Goal: Task Accomplishment & Management: Manage account settings

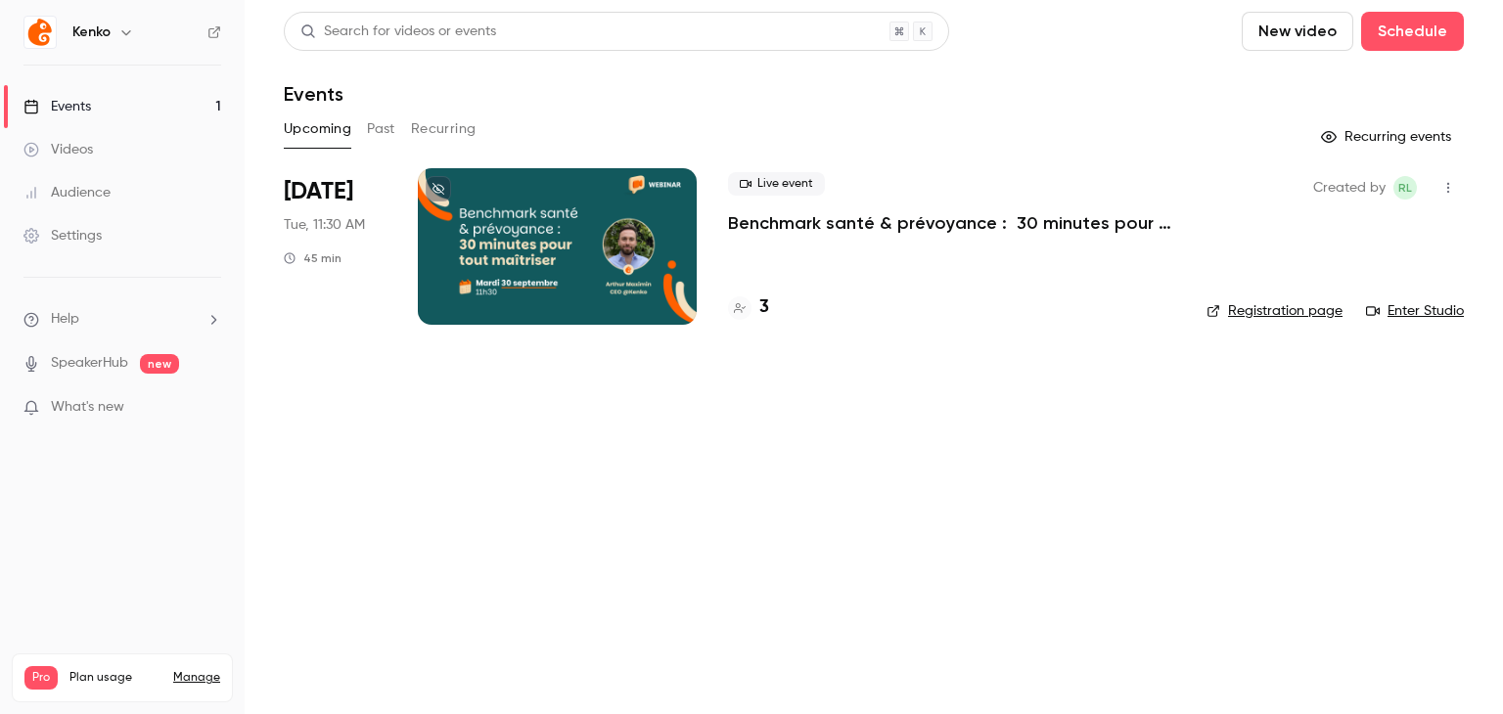
click at [526, 248] on div at bounding box center [557, 246] width 279 height 157
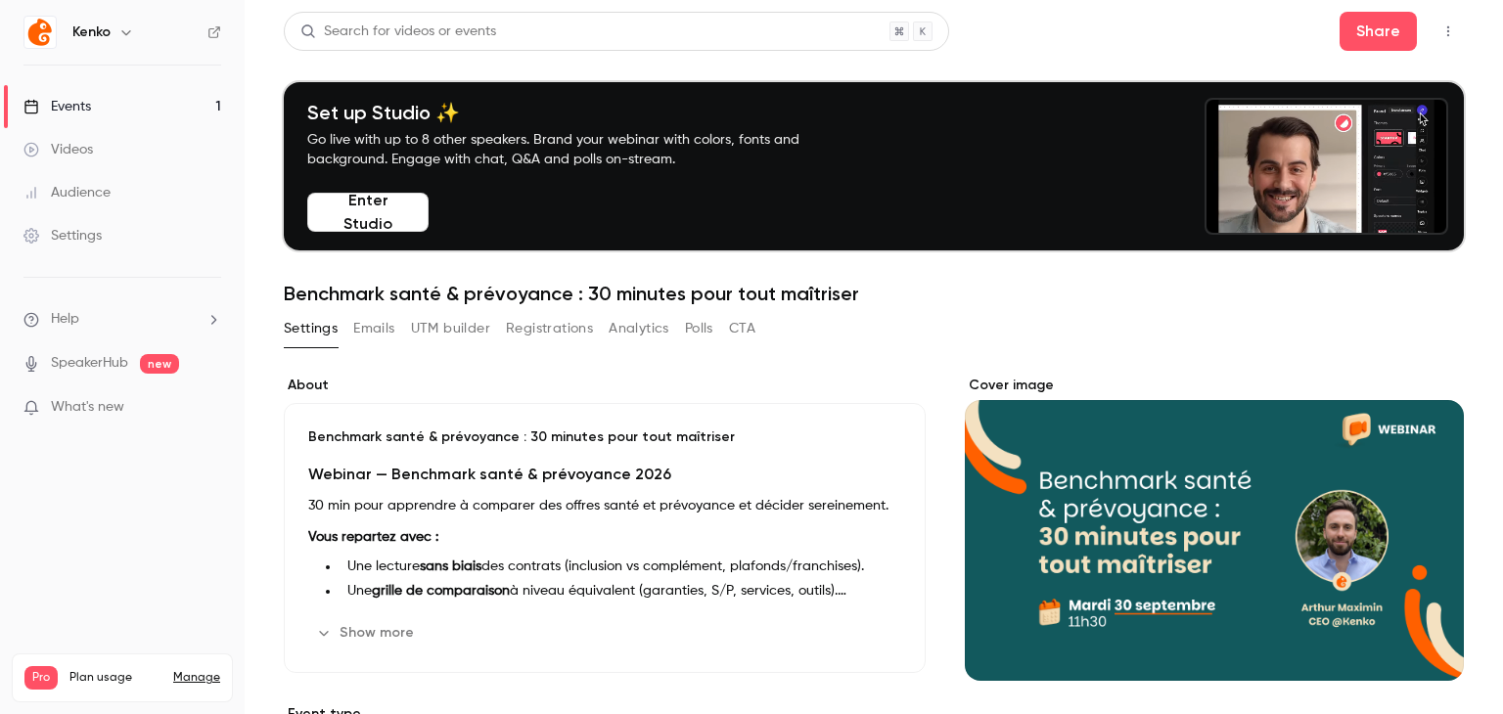
click at [526, 335] on button "Registrations" at bounding box center [549, 328] width 87 height 31
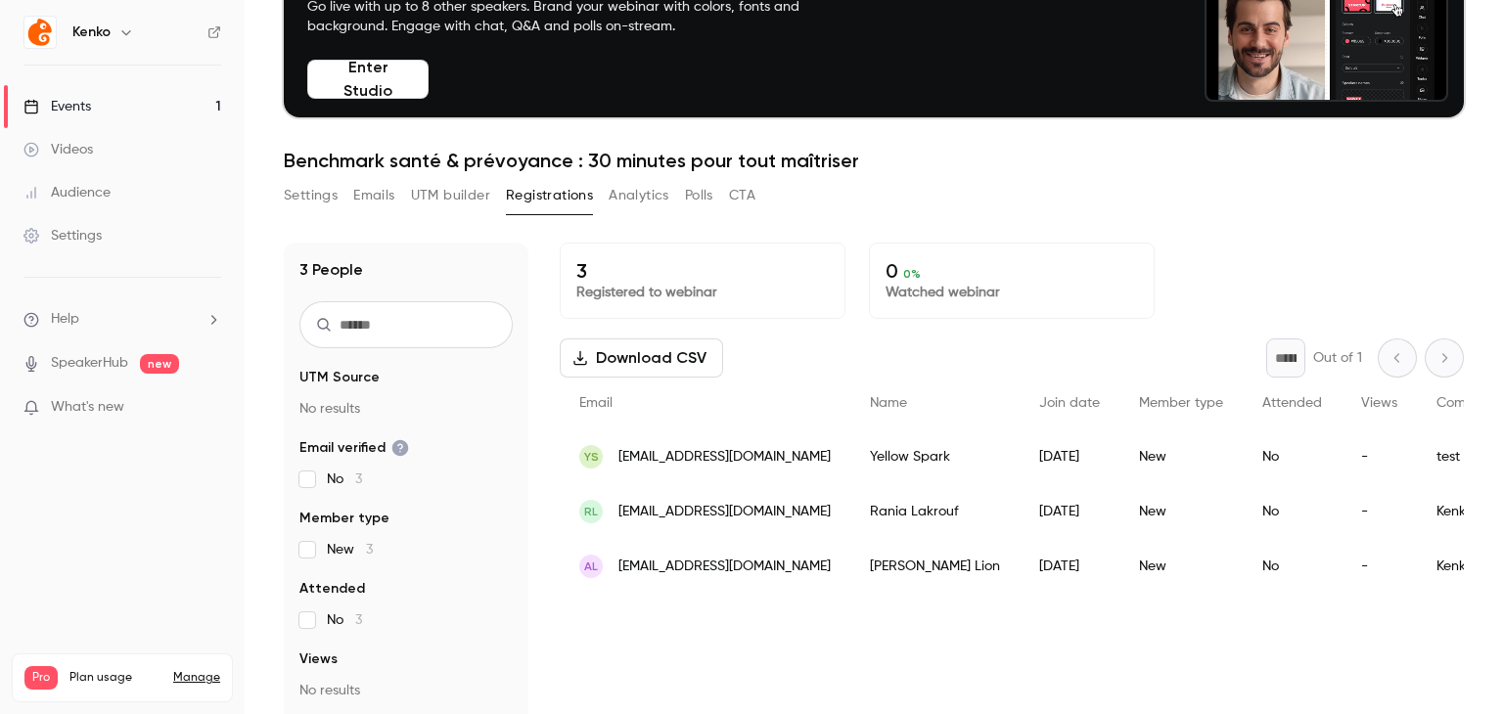
scroll to position [192, 0]
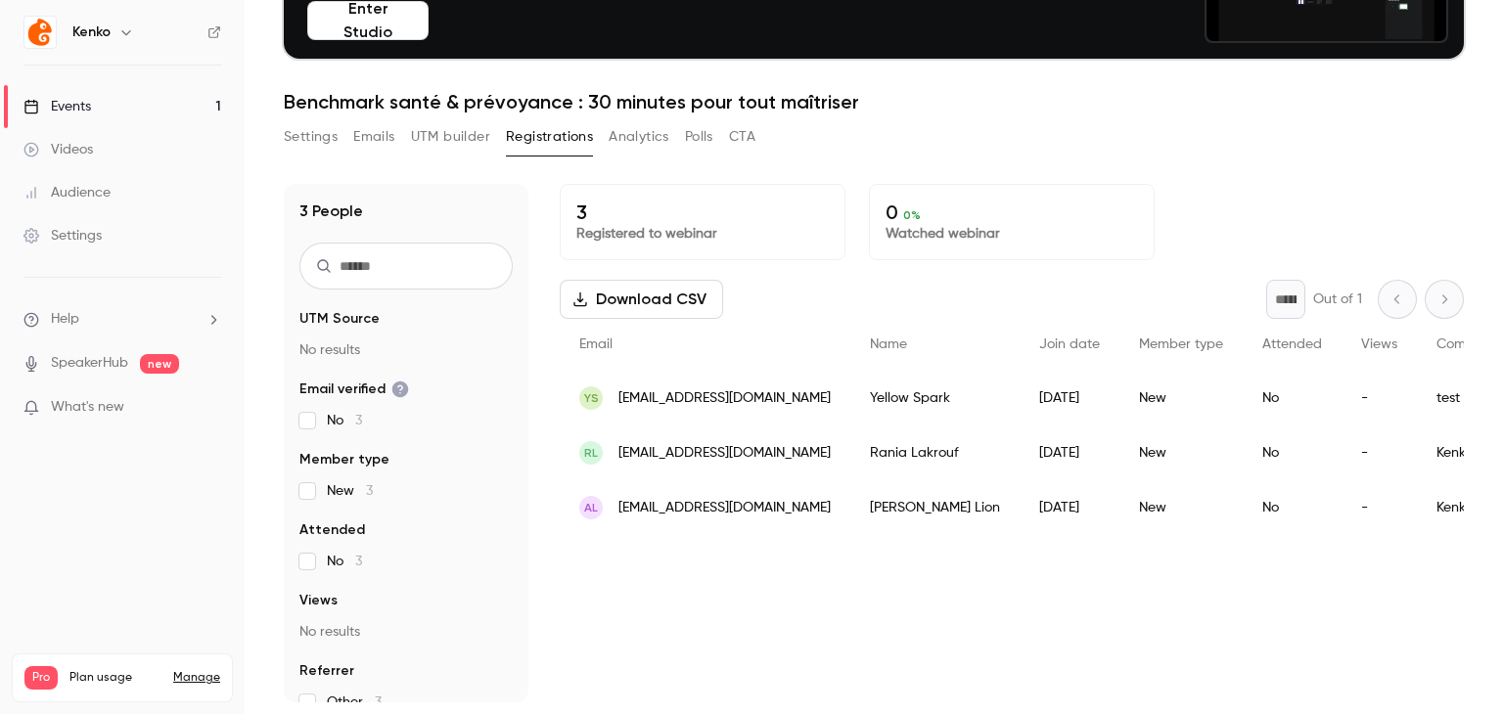
click at [620, 152] on button "Analytics" at bounding box center [639, 136] width 61 height 31
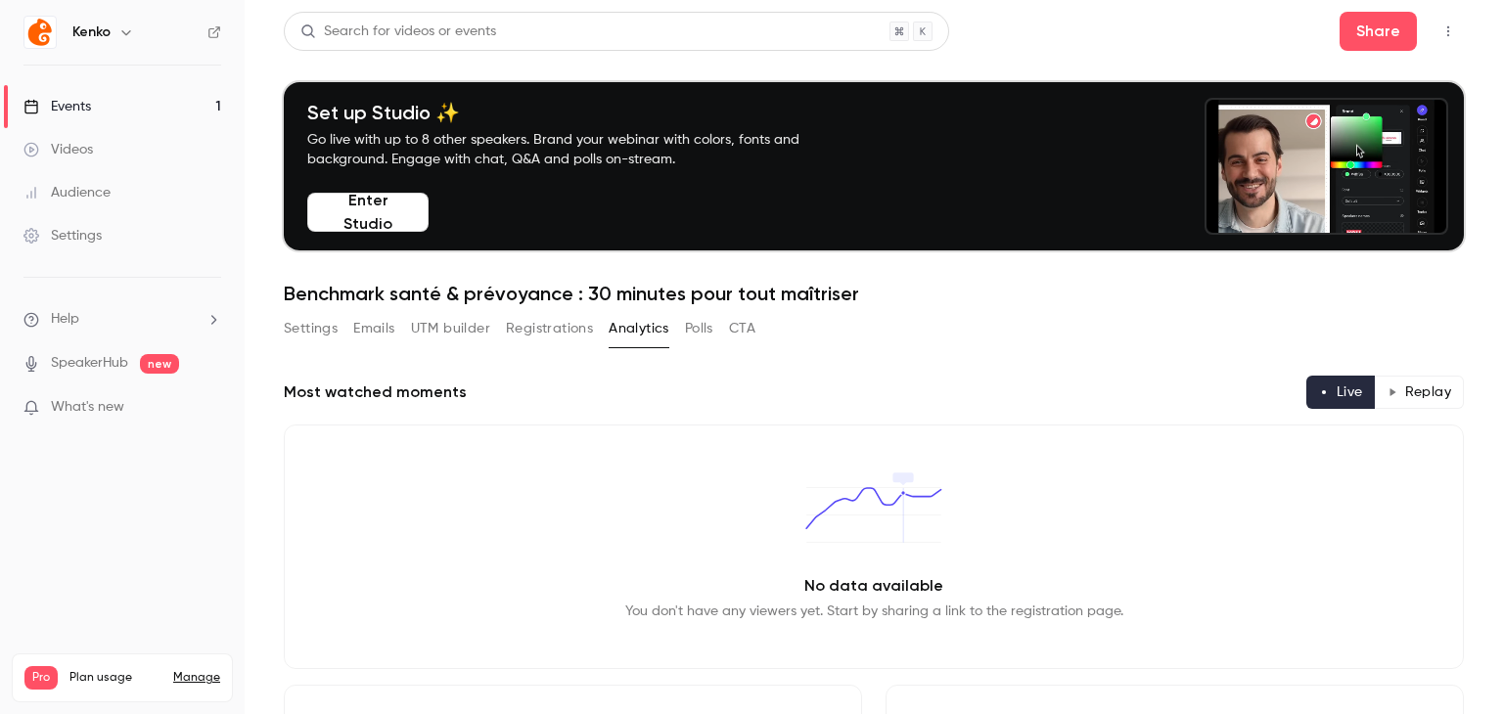
click at [459, 333] on button "UTM builder" at bounding box center [450, 328] width 79 height 31
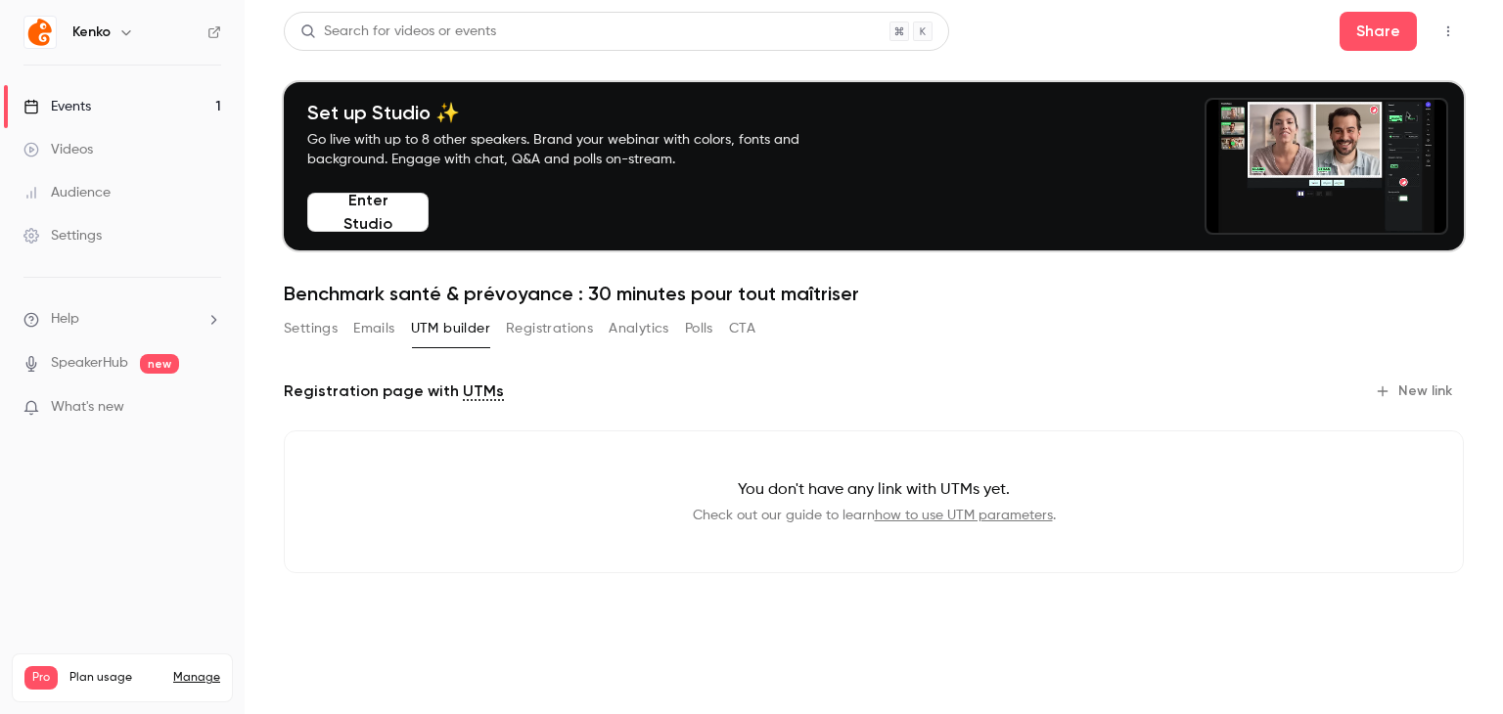
click at [383, 338] on button "Emails" at bounding box center [373, 328] width 41 height 31
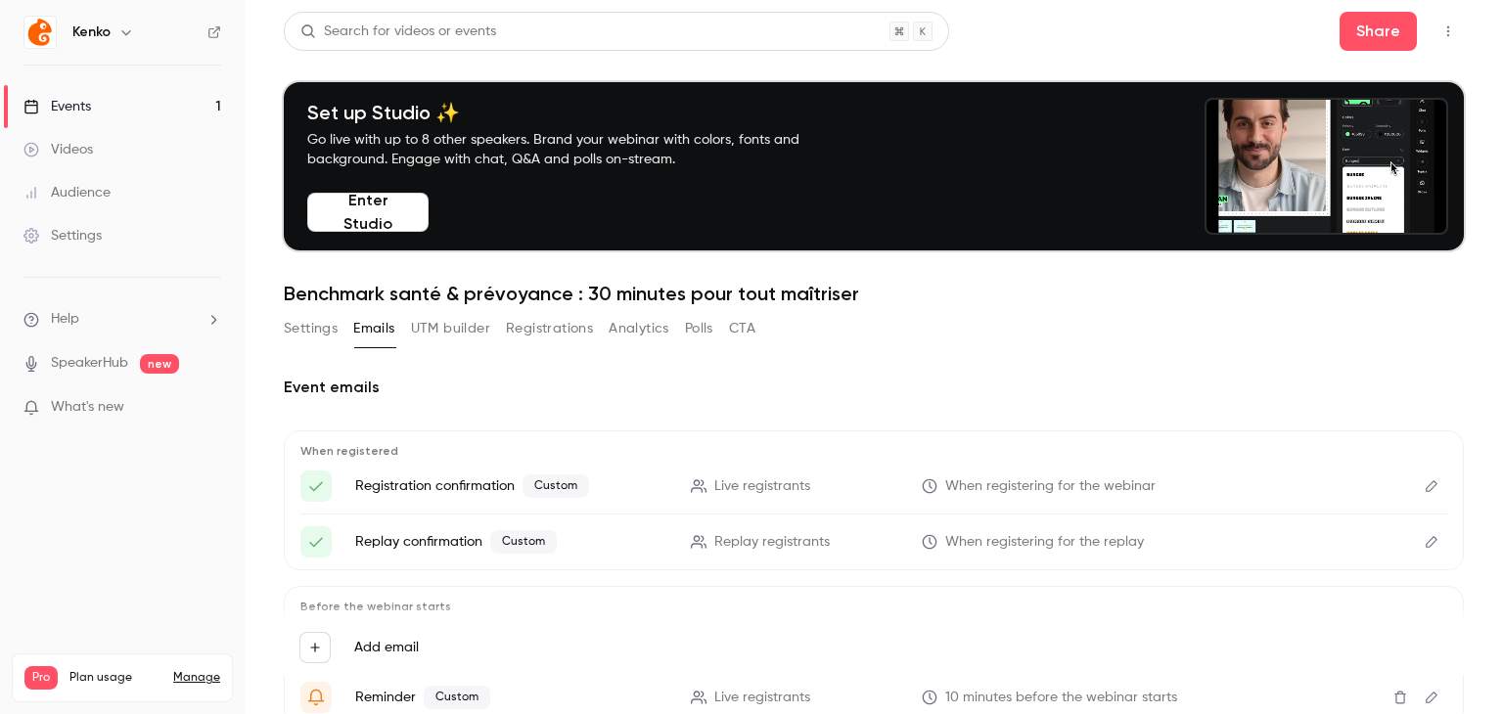
click at [745, 332] on button "CTA" at bounding box center [742, 328] width 26 height 31
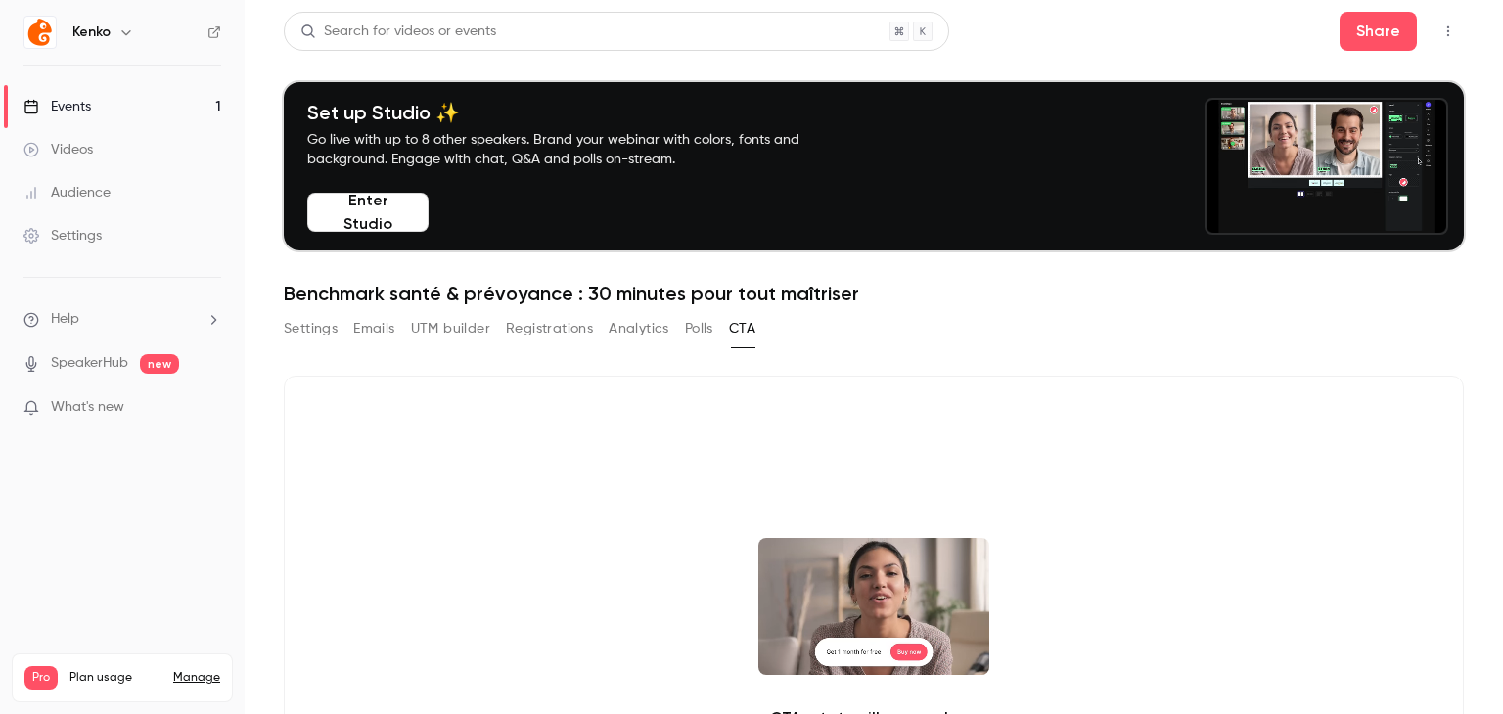
click at [293, 330] on button "Settings" at bounding box center [311, 328] width 54 height 31
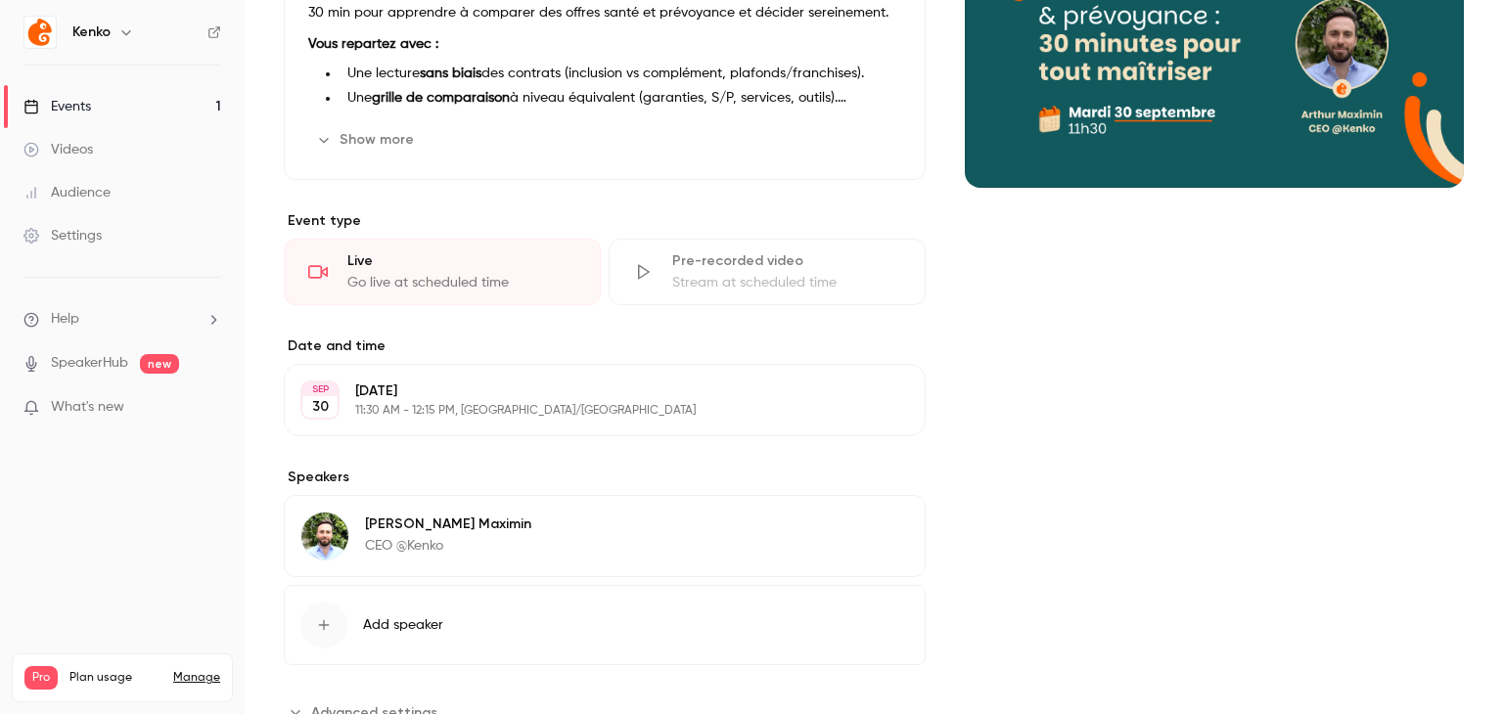
scroll to position [564, 0]
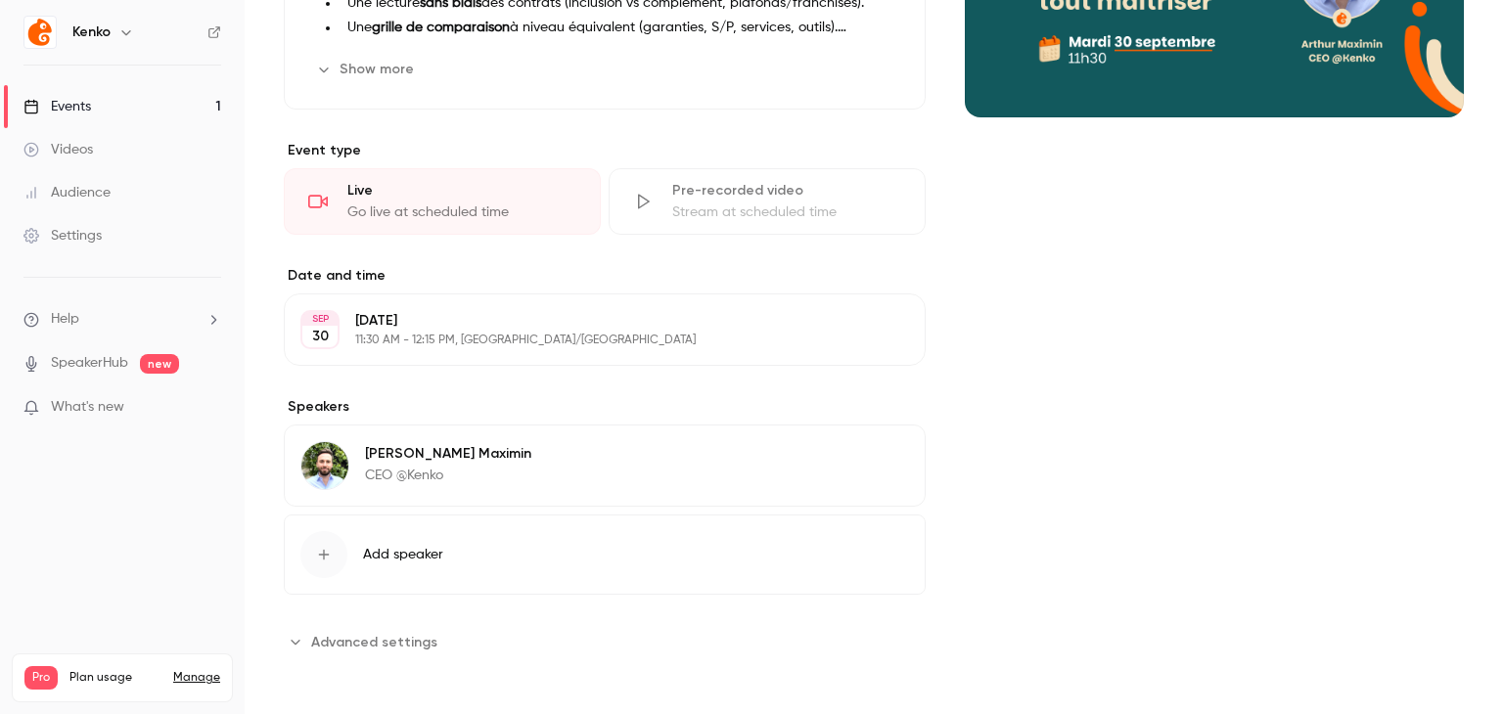
click at [399, 648] on span "Advanced settings" at bounding box center [374, 642] width 126 height 21
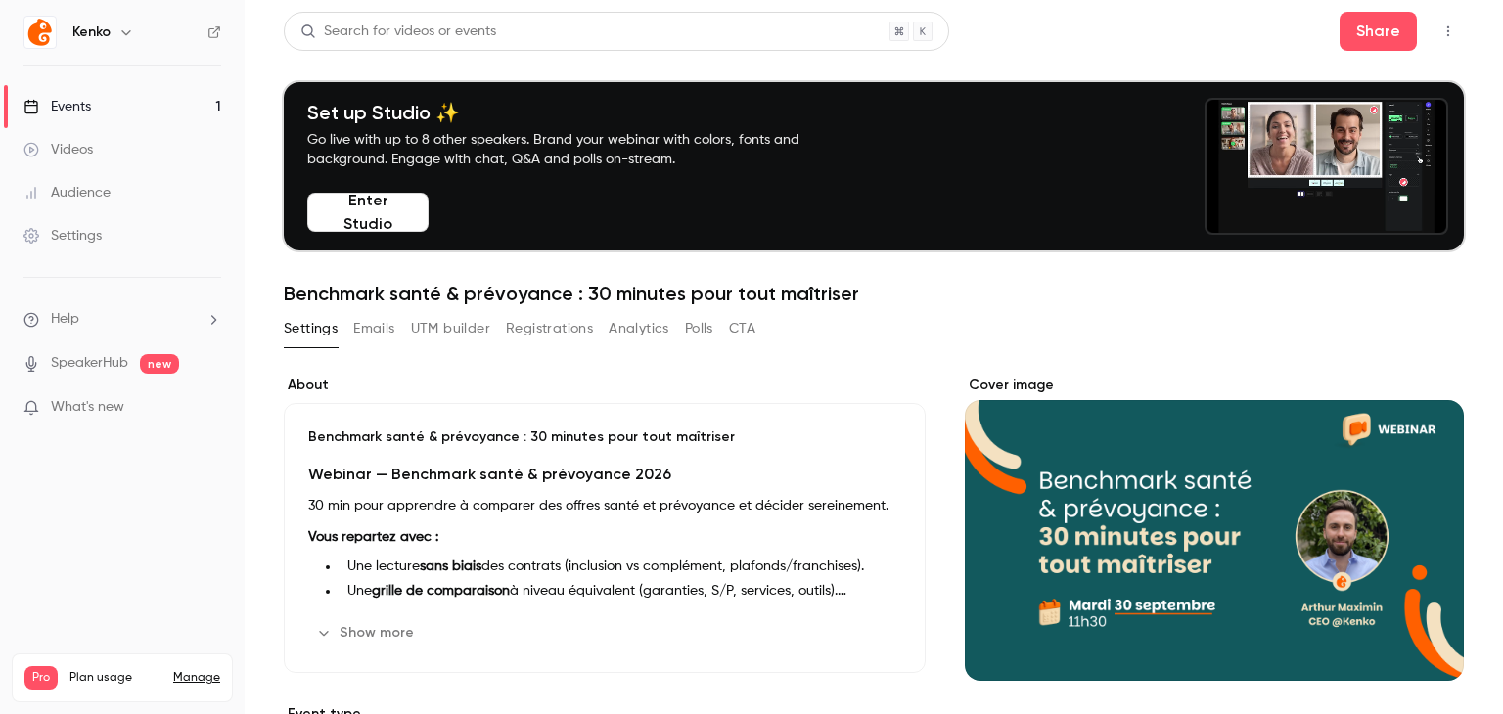
scroll to position [0, 0]
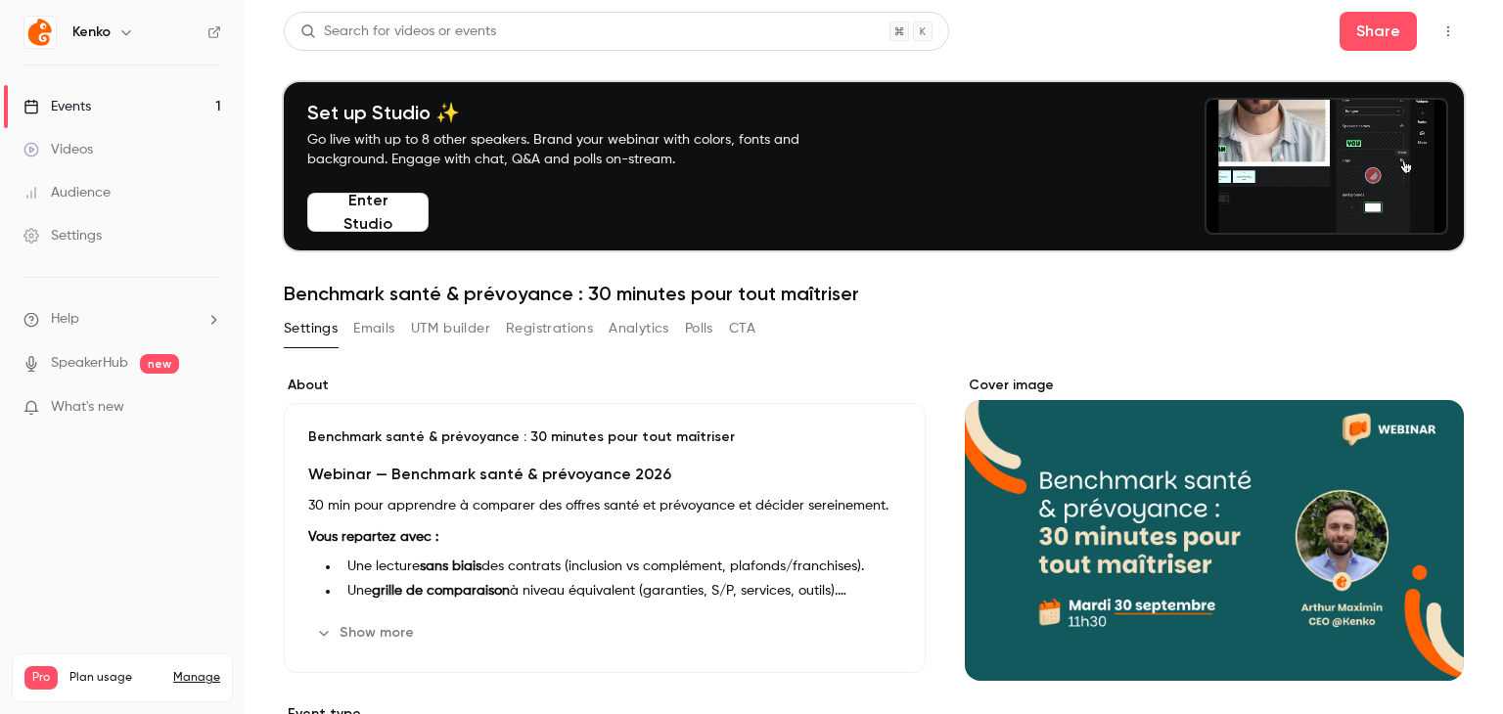
click at [387, 313] on button "Emails" at bounding box center [373, 328] width 41 height 31
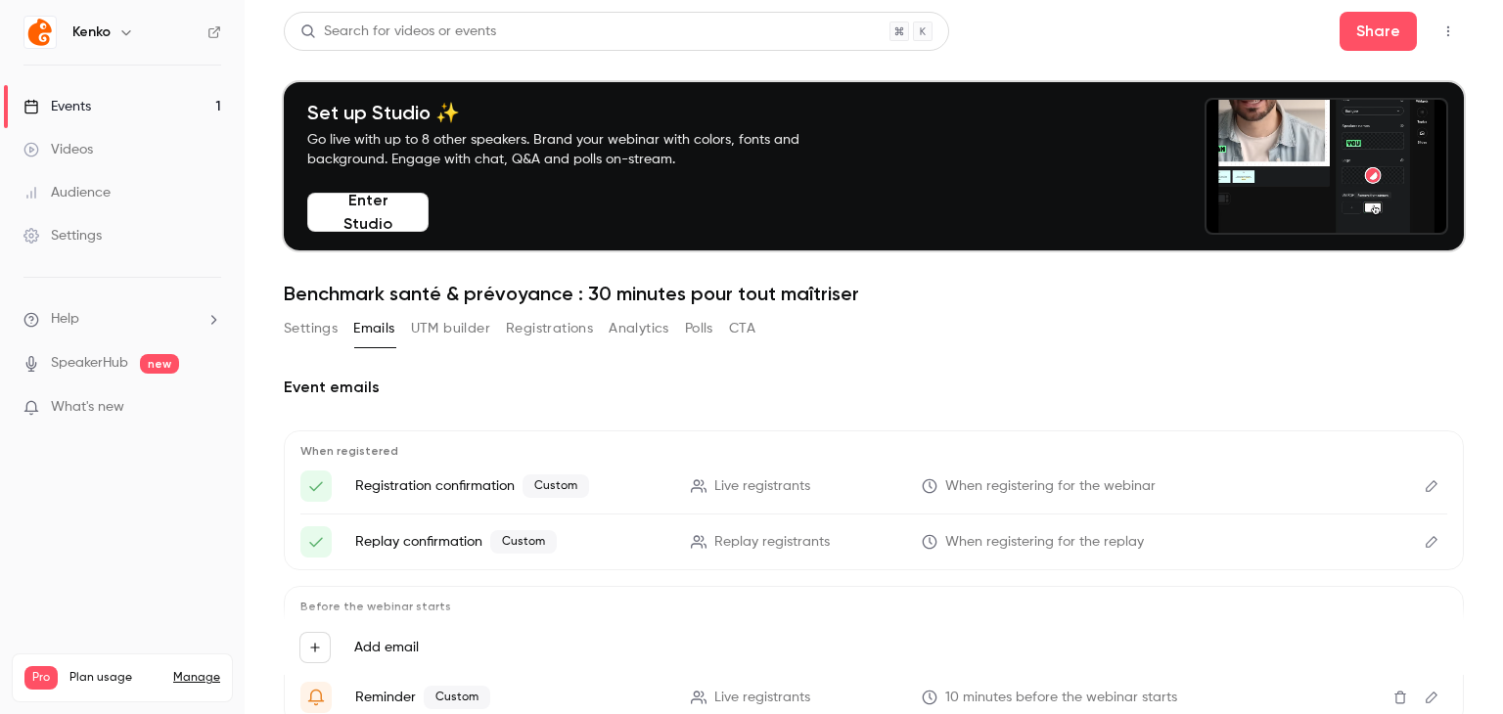
click at [485, 322] on button "UTM builder" at bounding box center [450, 328] width 79 height 31
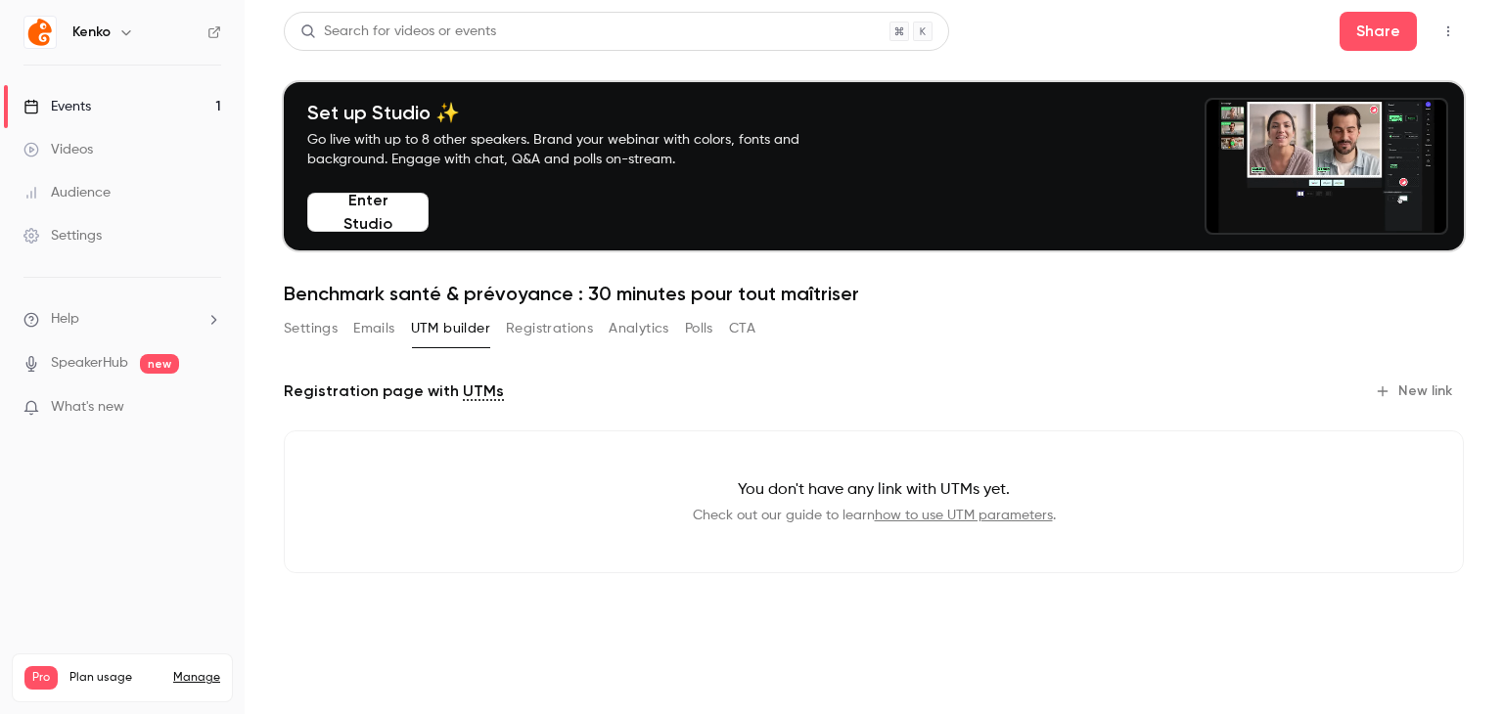
click at [534, 328] on button "Registrations" at bounding box center [549, 328] width 87 height 31
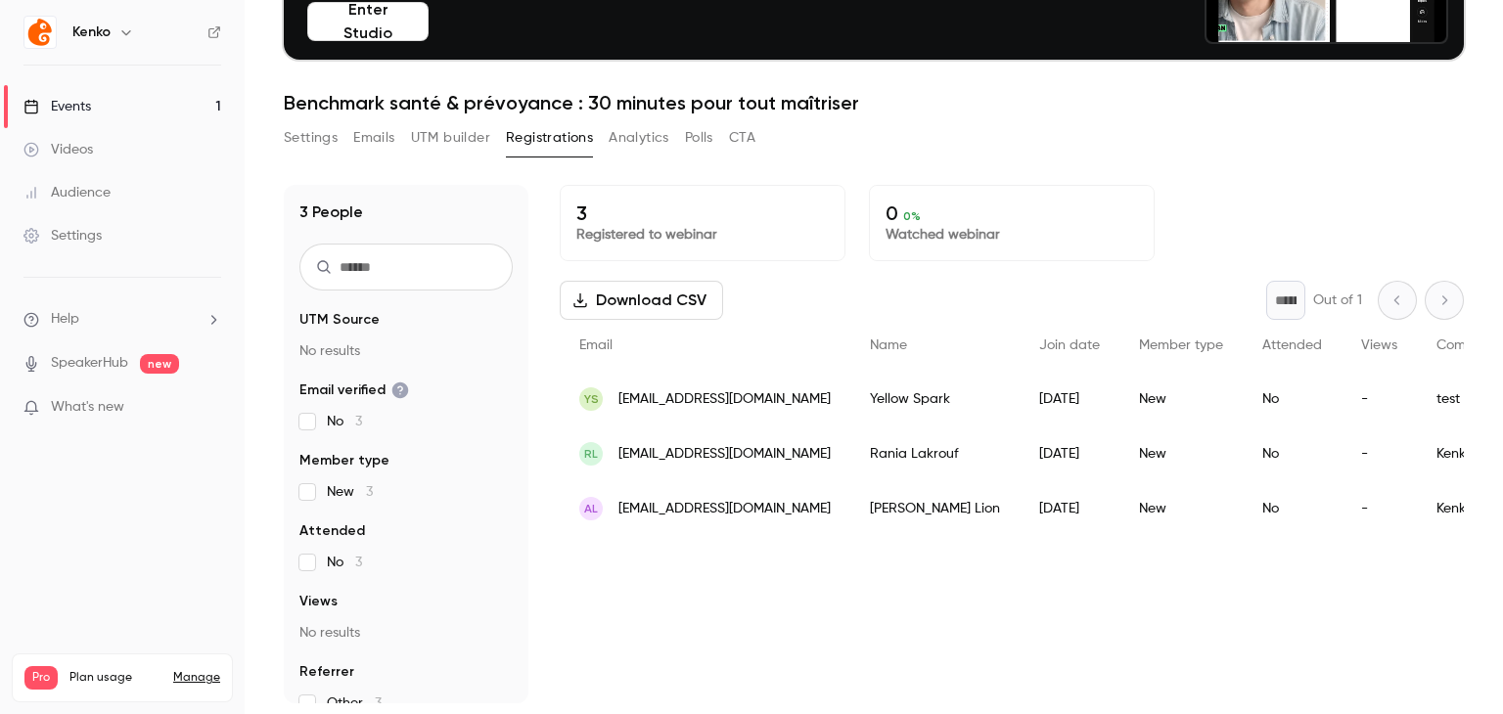
click at [655, 143] on button "Analytics" at bounding box center [639, 137] width 61 height 31
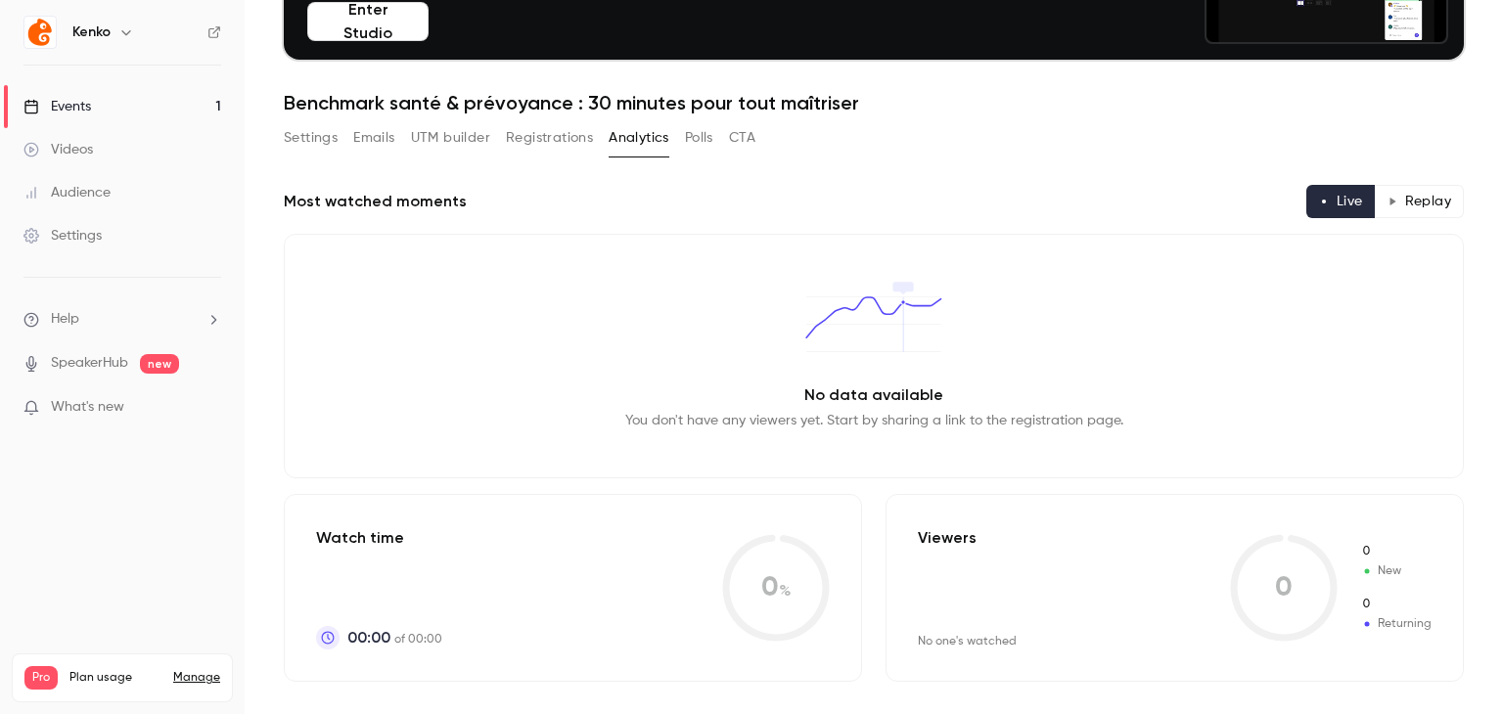
click at [705, 150] on button "Polls" at bounding box center [699, 137] width 28 height 31
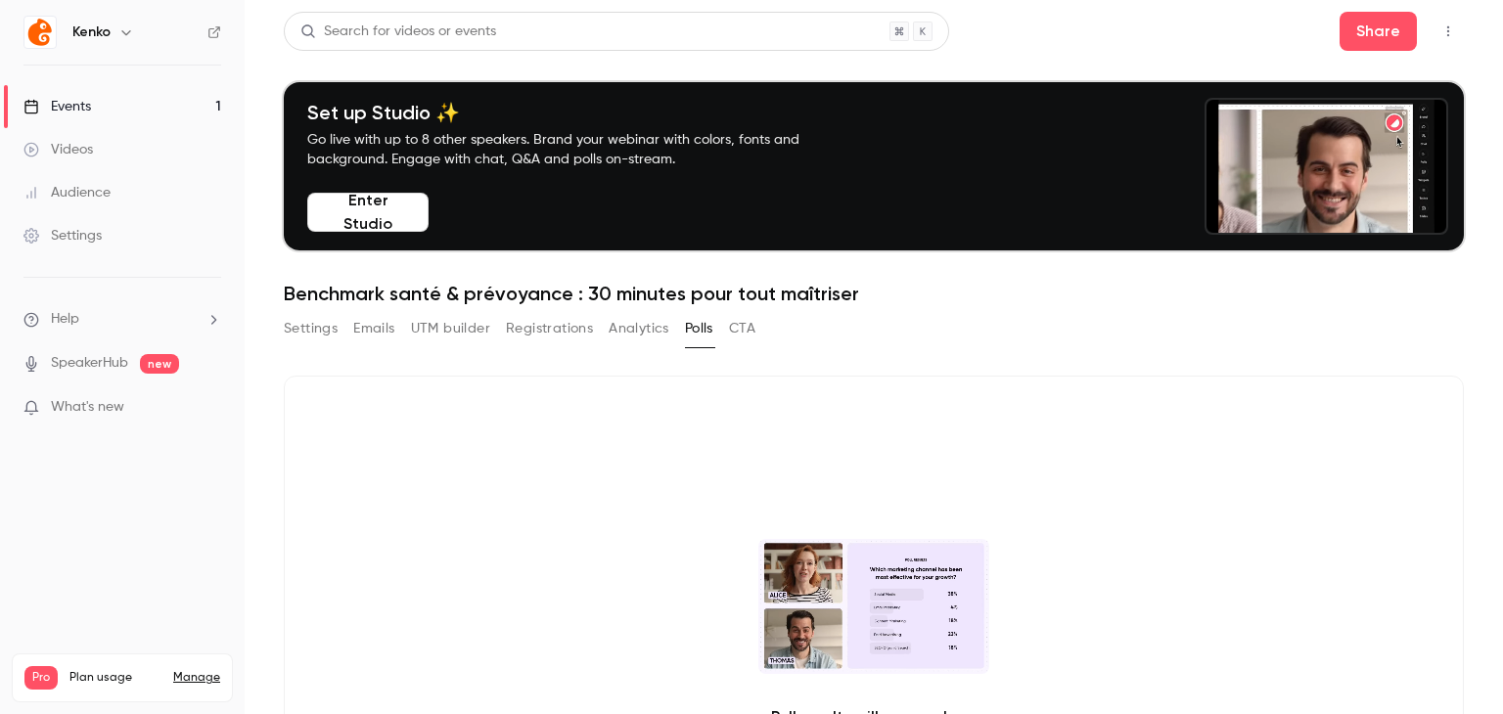
click at [150, 112] on link "Events 1" at bounding box center [122, 106] width 245 height 43
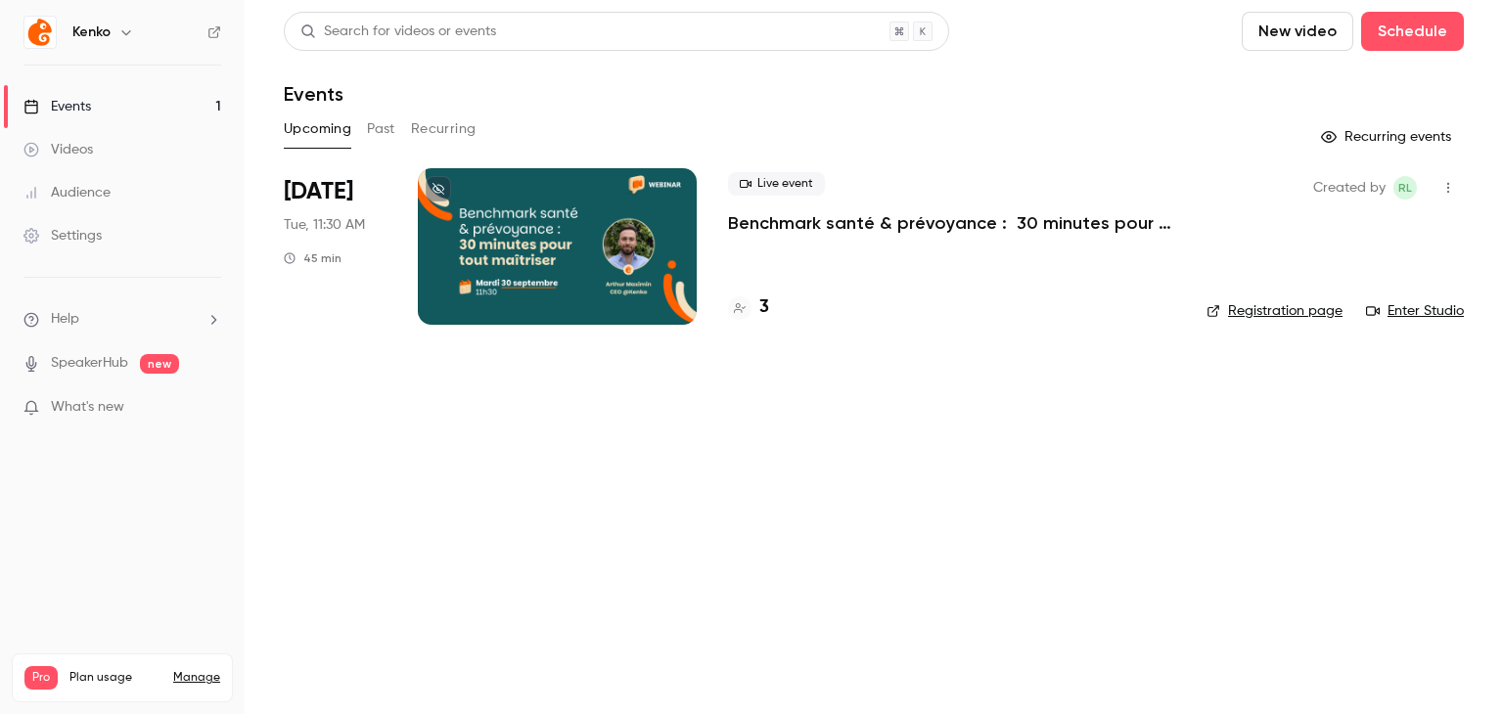
click at [1452, 188] on icon "button" at bounding box center [1448, 188] width 16 height 14
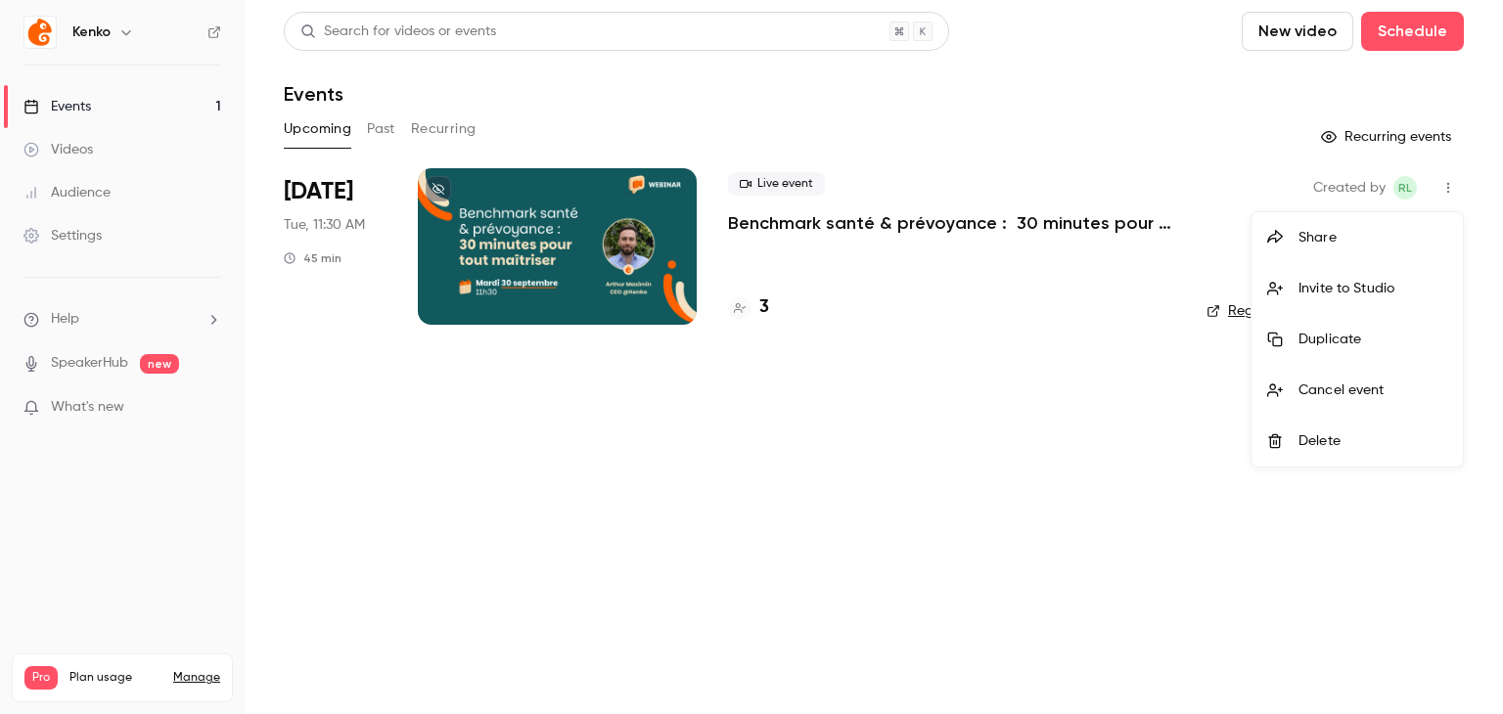
click at [1008, 204] on div at bounding box center [751, 357] width 1503 height 714
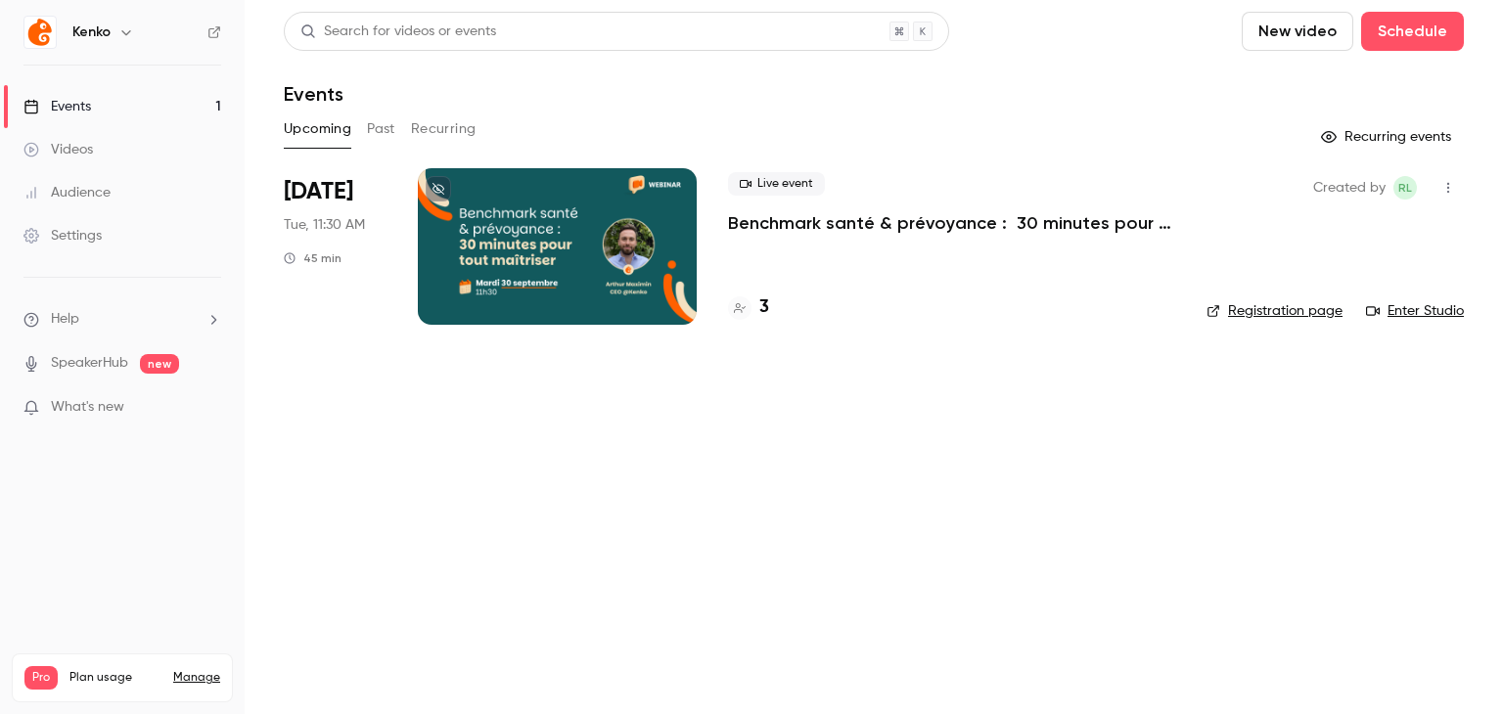
click at [508, 207] on div at bounding box center [557, 246] width 279 height 157
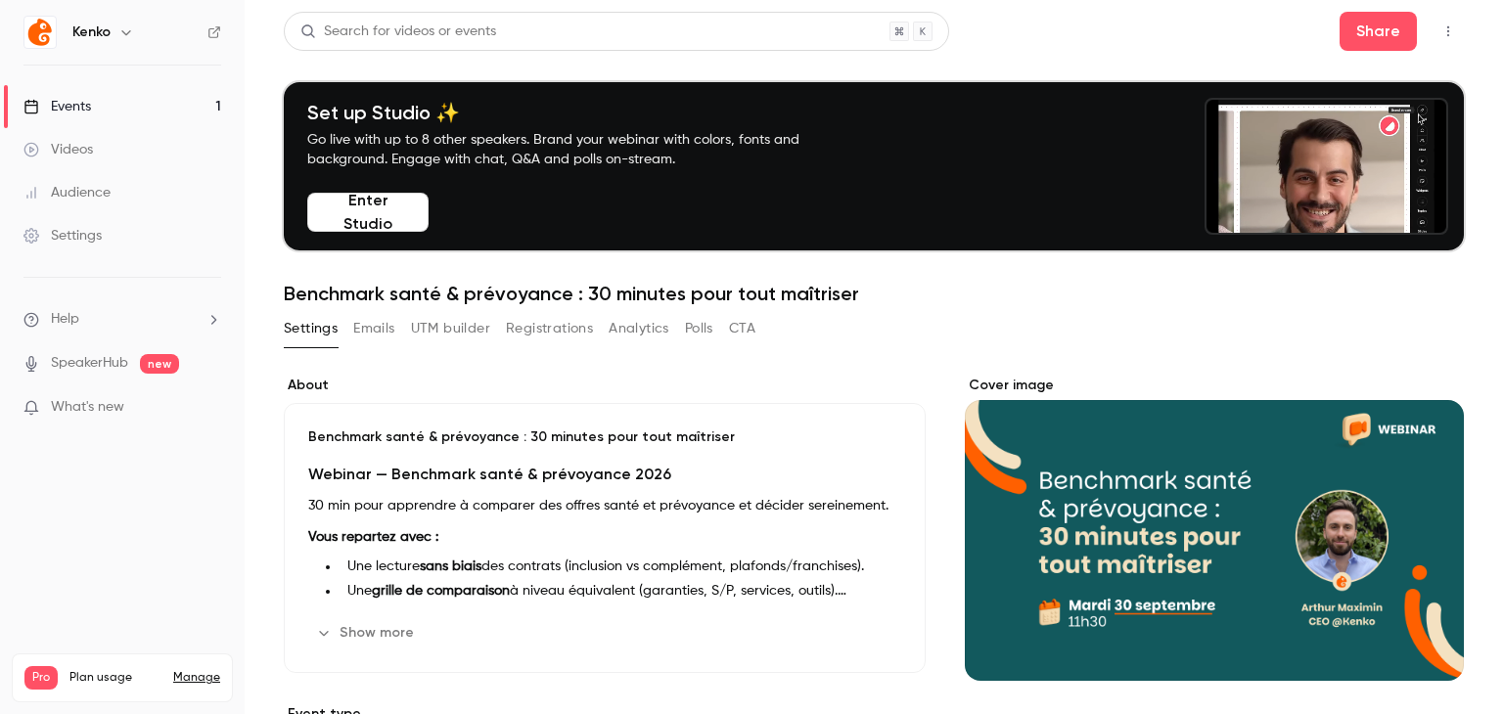
click at [387, 330] on button "Emails" at bounding box center [373, 328] width 41 height 31
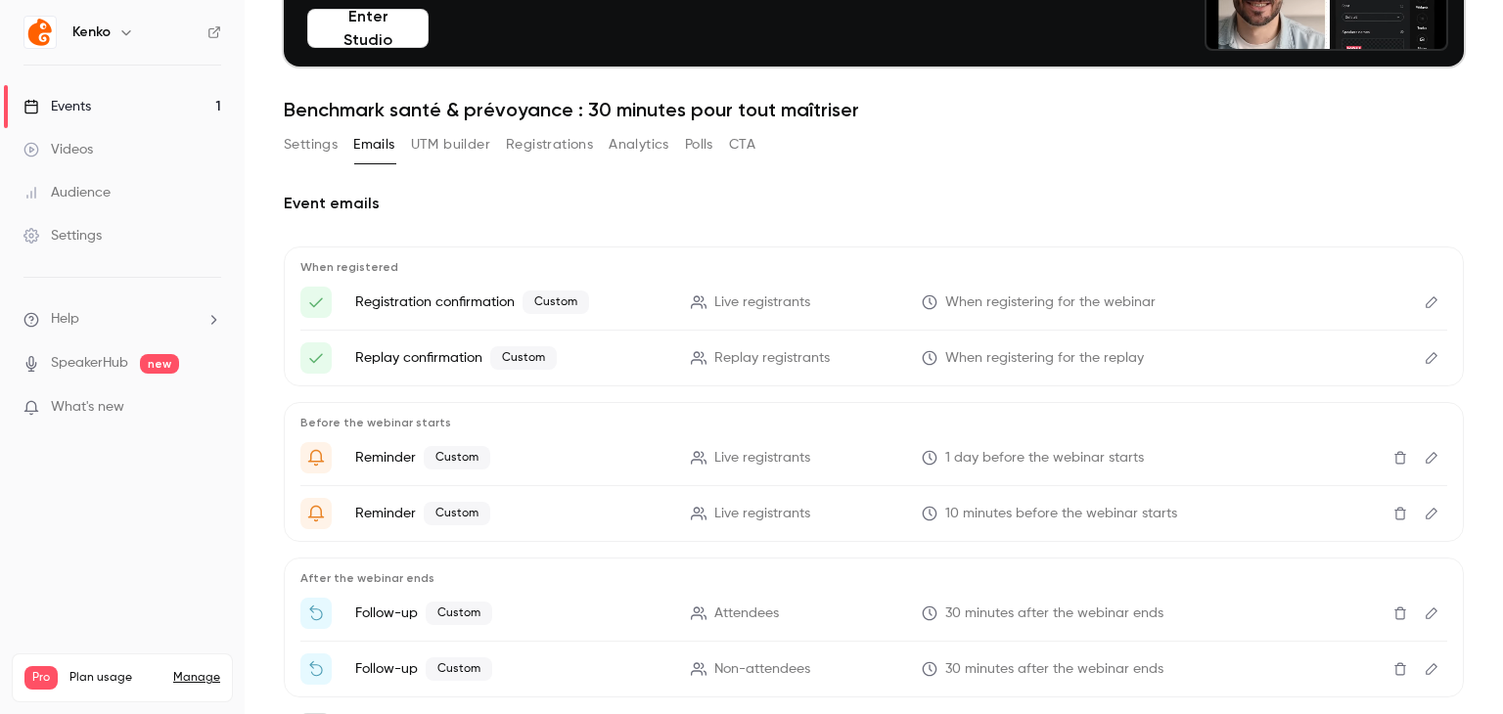
scroll to position [192, 0]
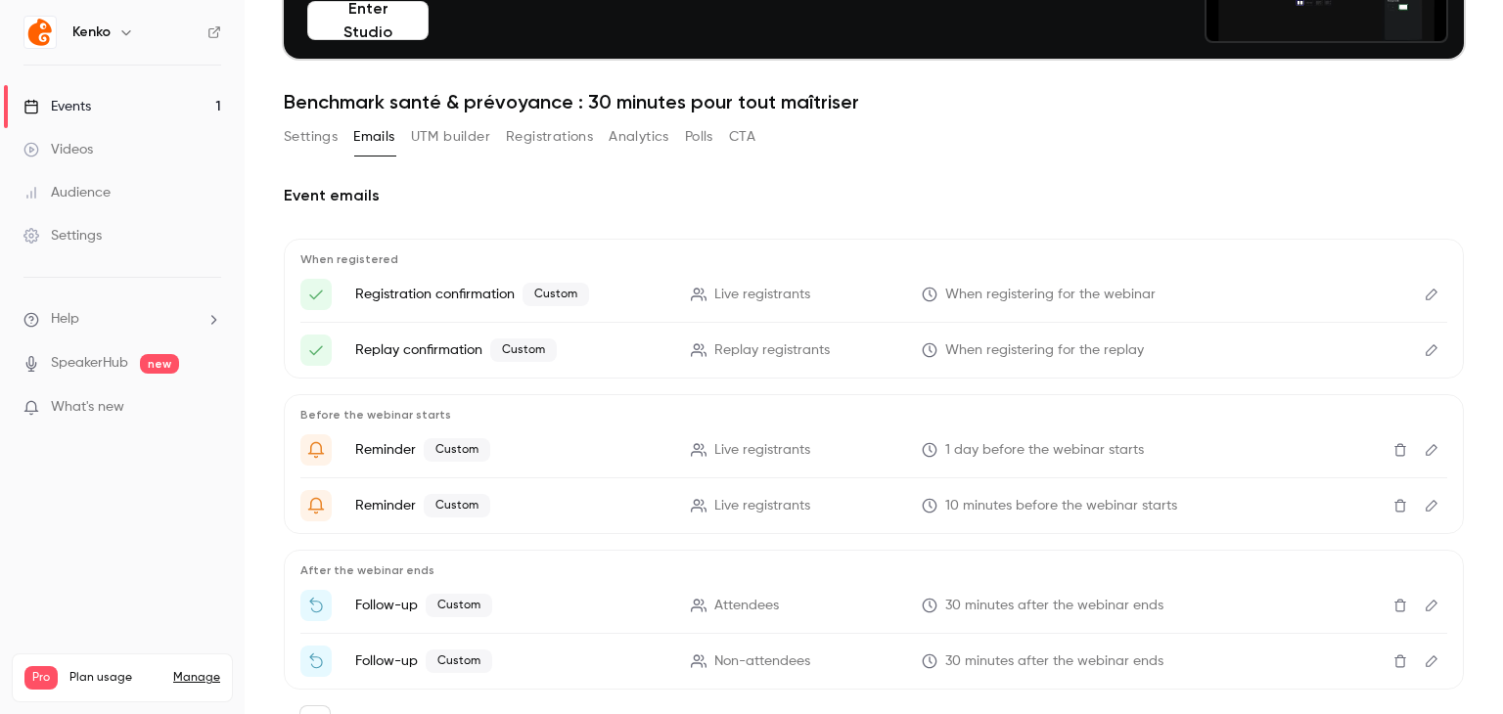
click at [458, 130] on button "UTM builder" at bounding box center [450, 136] width 79 height 31
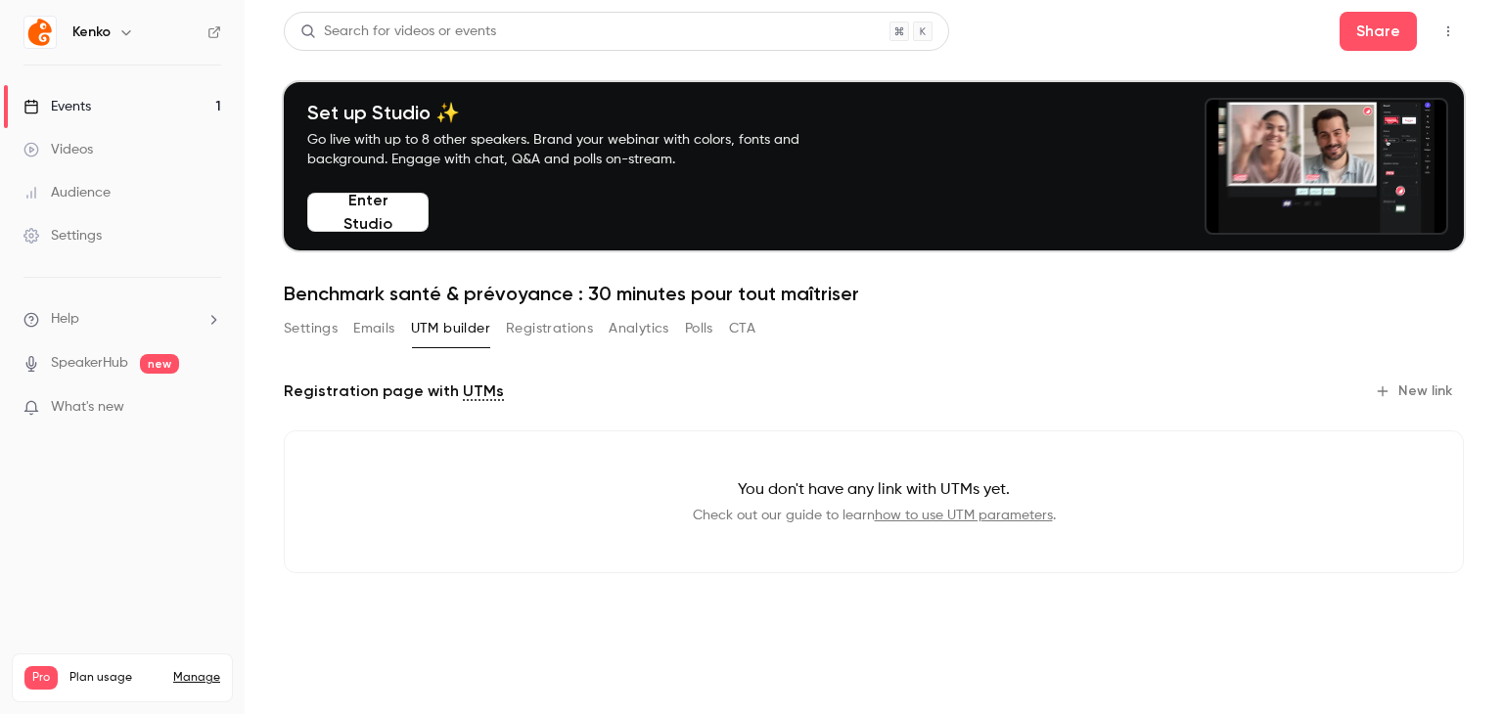
click at [574, 330] on button "Registrations" at bounding box center [549, 328] width 87 height 31
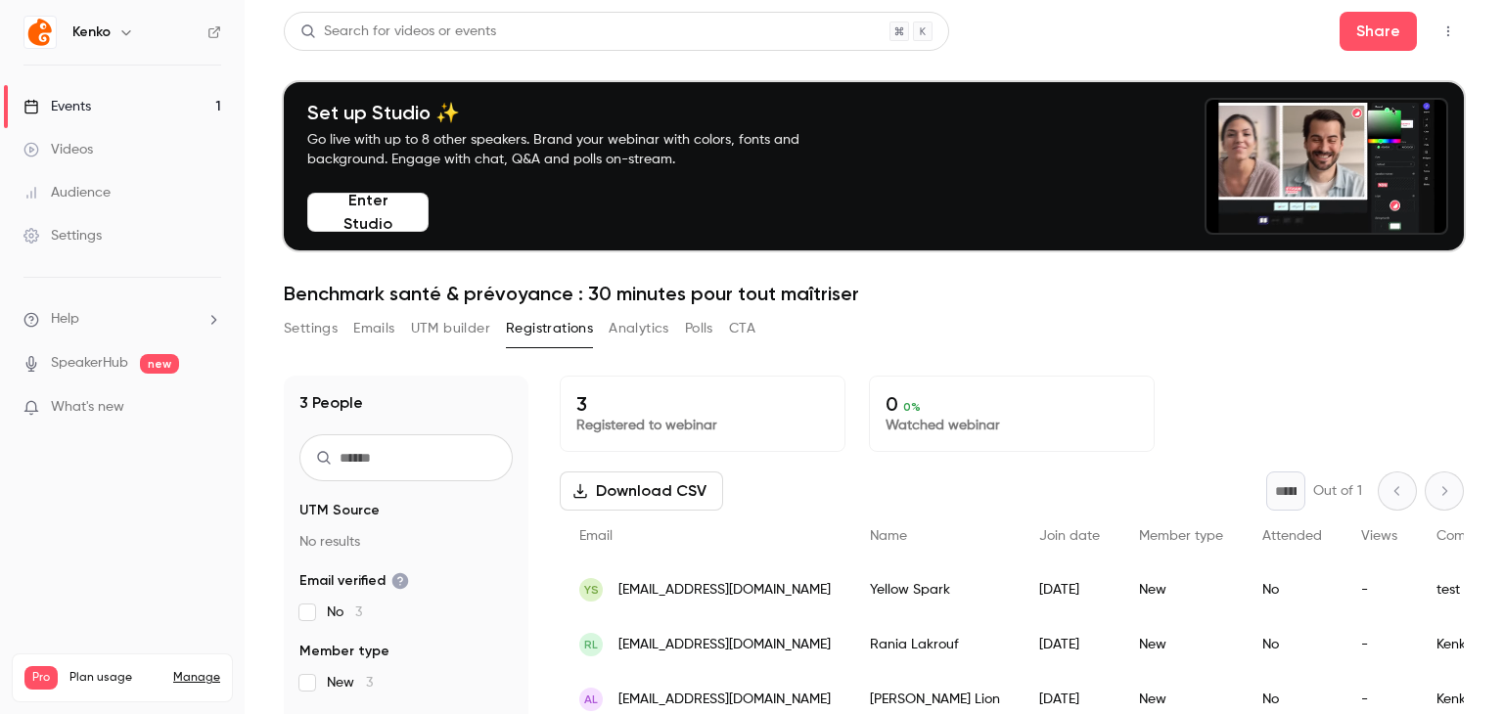
click at [642, 334] on button "Analytics" at bounding box center [639, 328] width 61 height 31
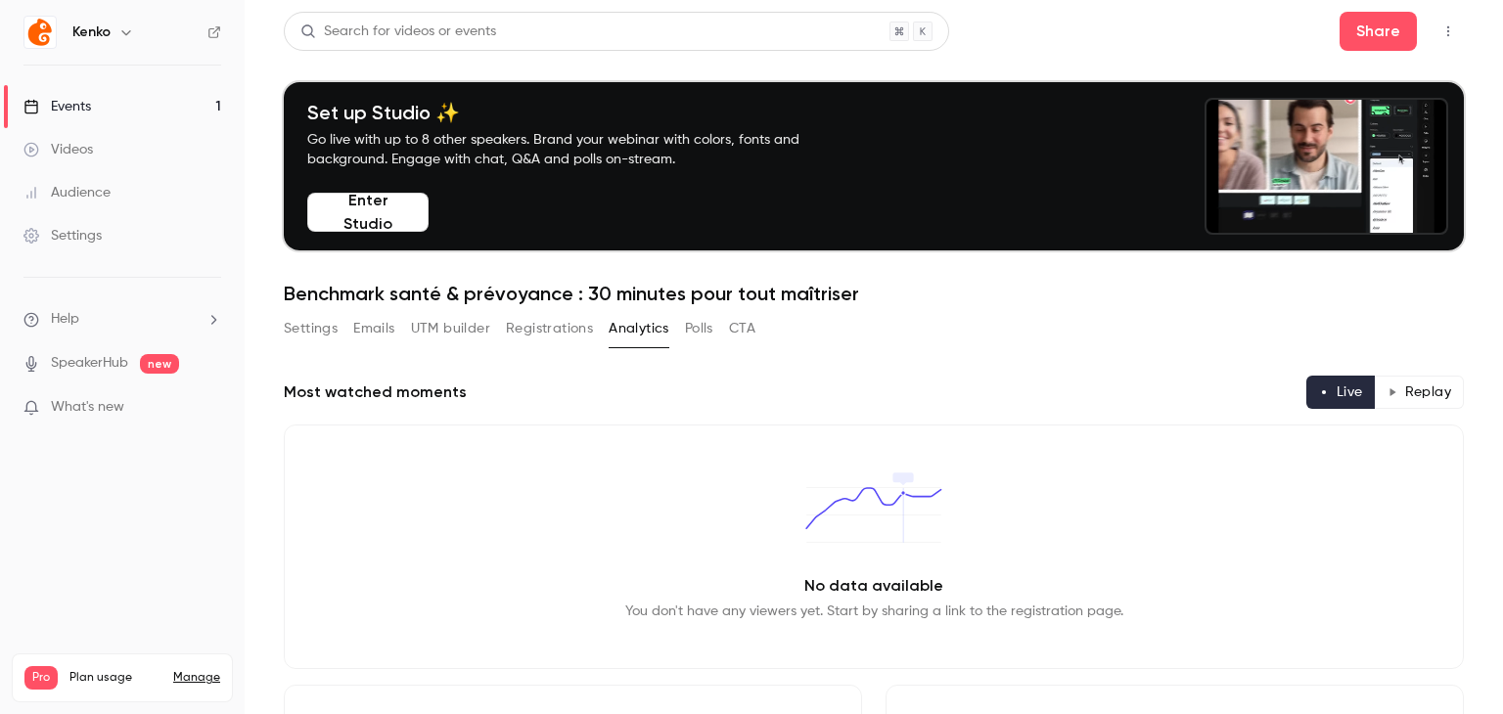
click at [686, 338] on button "Polls" at bounding box center [699, 328] width 28 height 31
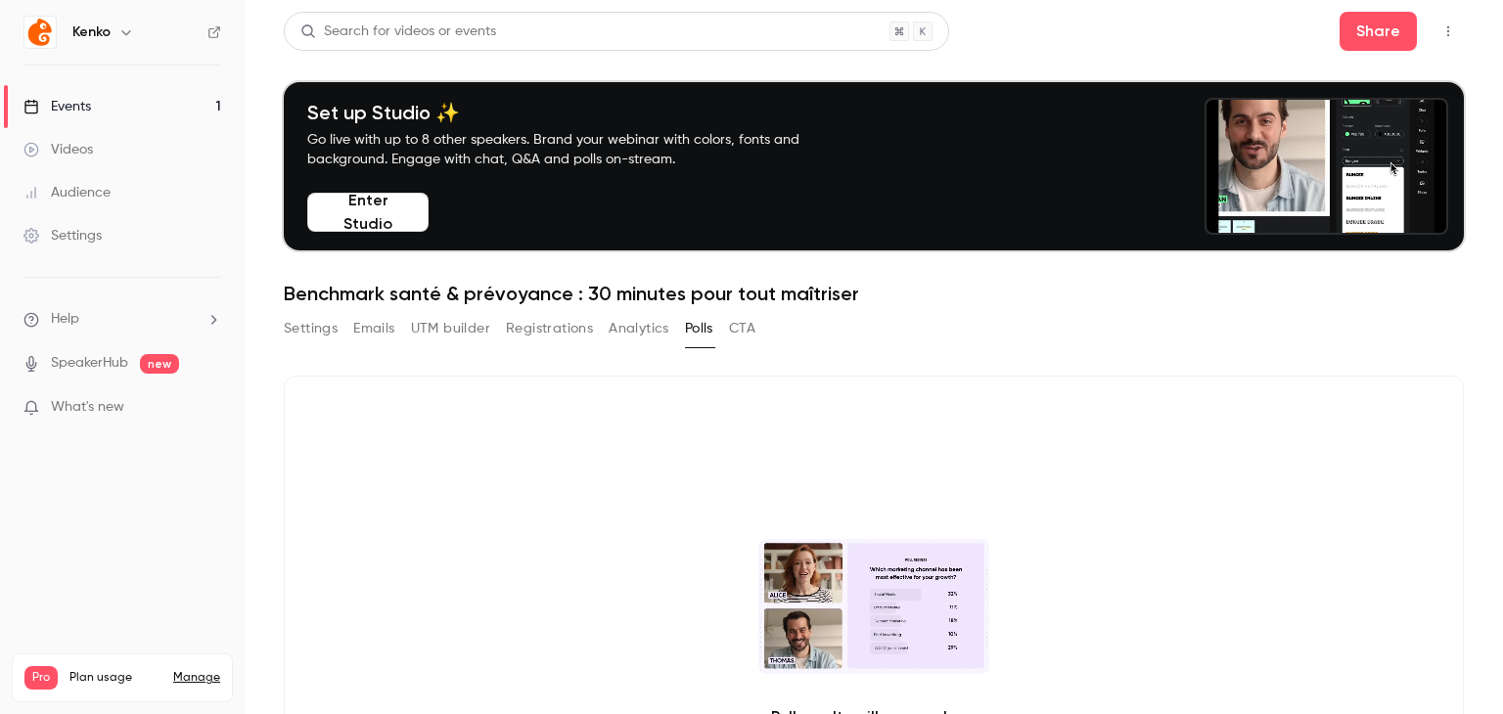
drag, startPoint x: 770, startPoint y: 326, endPoint x: 755, endPoint y: 326, distance: 14.7
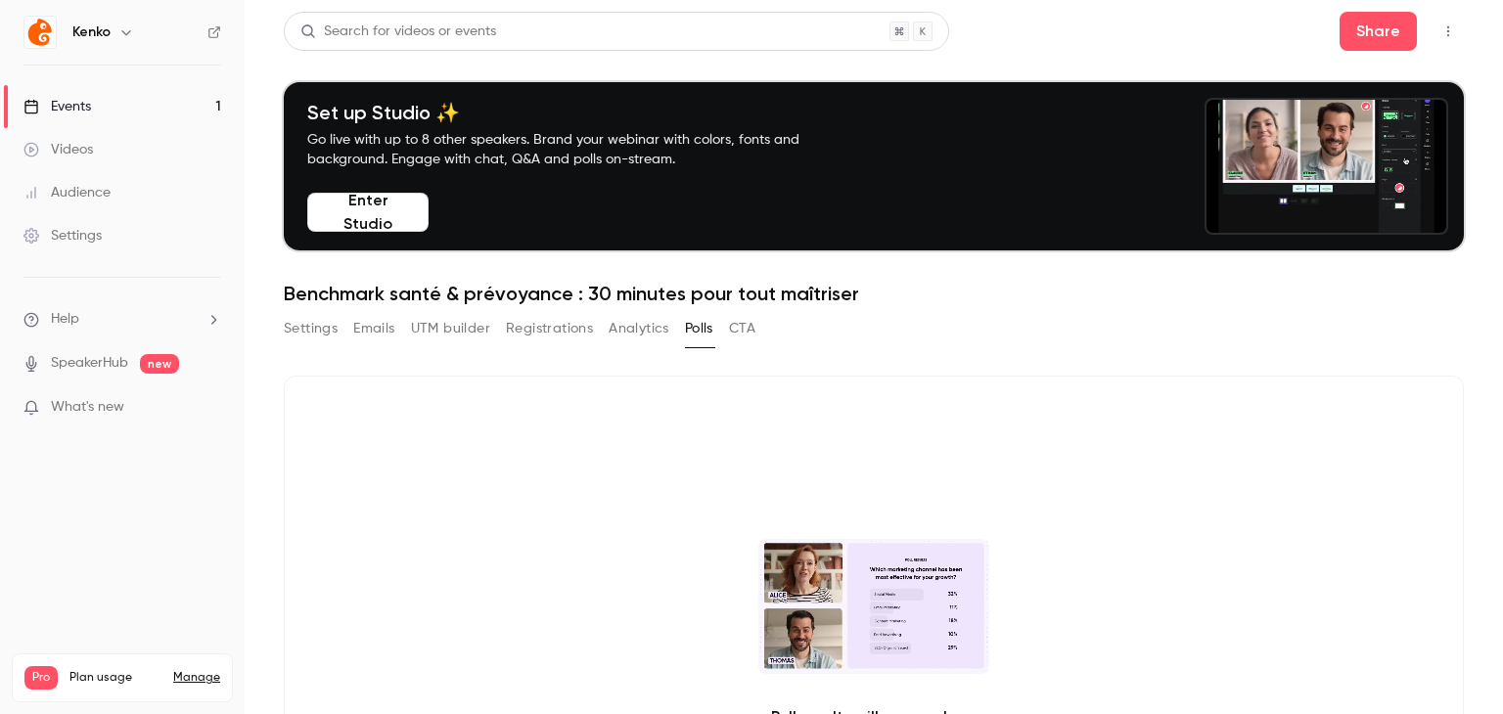
click at [755, 326] on div "Settings Emails UTM builder Registrations Analytics Polls CTA" at bounding box center [874, 332] width 1180 height 39
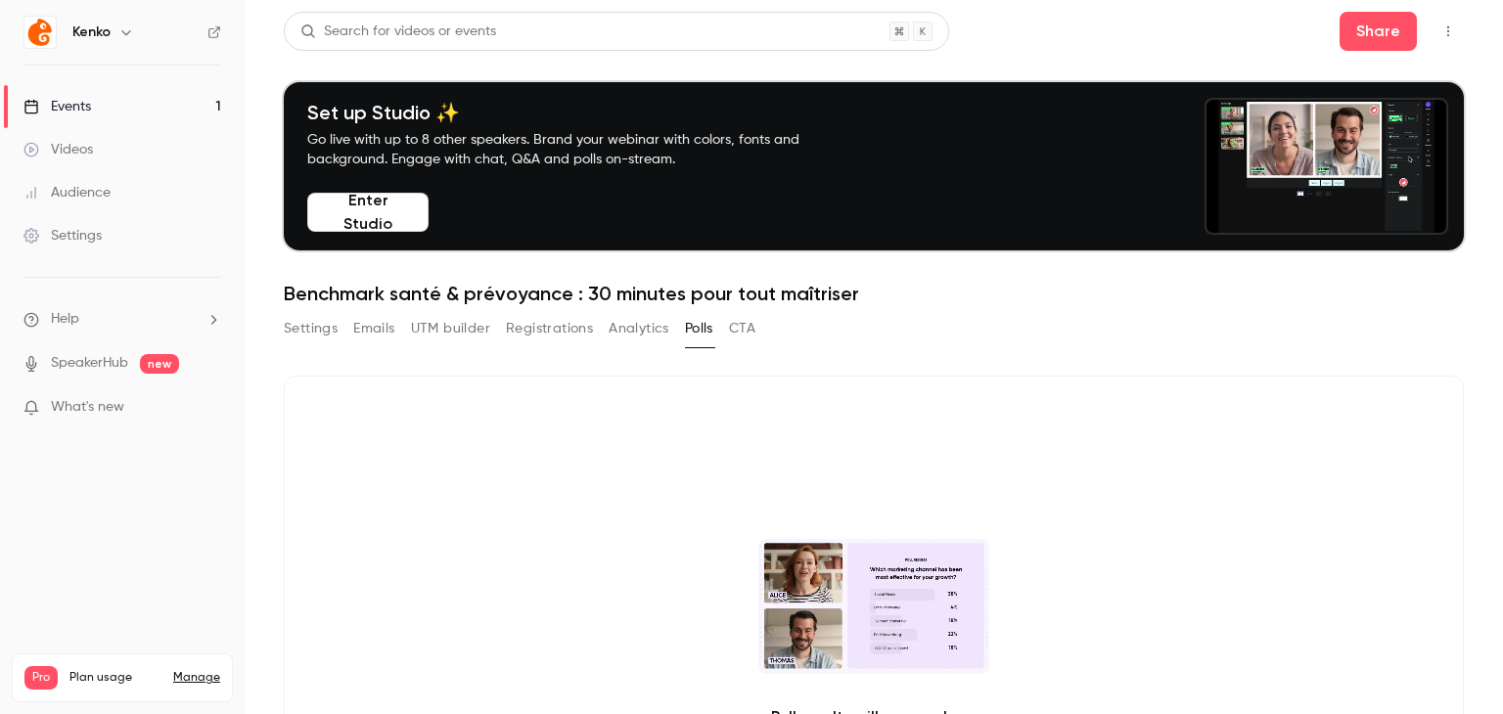
click at [755, 326] on button "CTA" at bounding box center [742, 328] width 26 height 31
